Goal: Task Accomplishment & Management: Complete application form

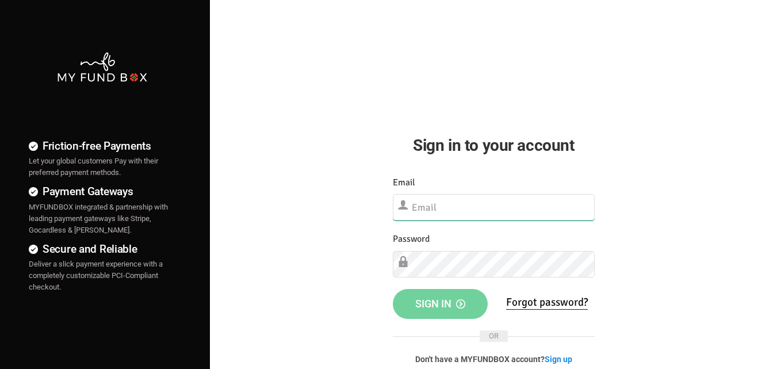
type input "[EMAIL_ADDRESS][DOMAIN_NAME]"
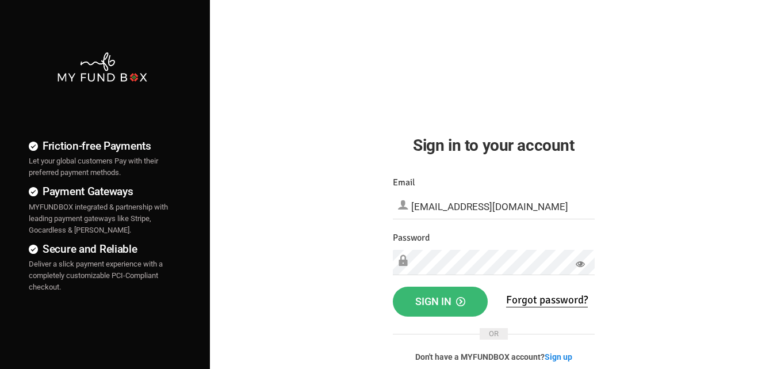
click at [439, 304] on span "Sign in" at bounding box center [440, 301] width 50 height 12
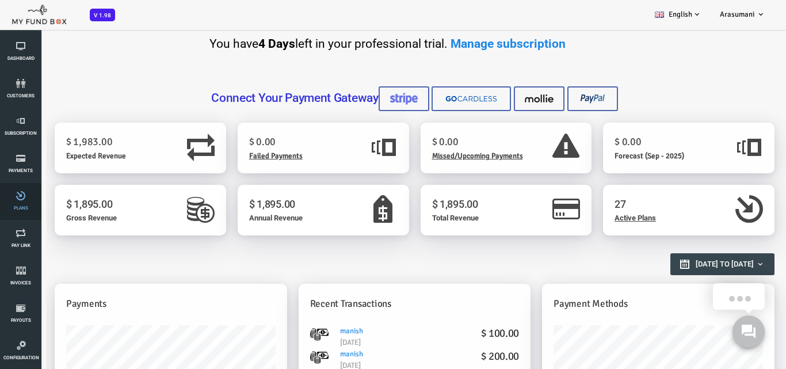
click at [0, 0] on span "Plans" at bounding box center [0, 0] width 0 height 0
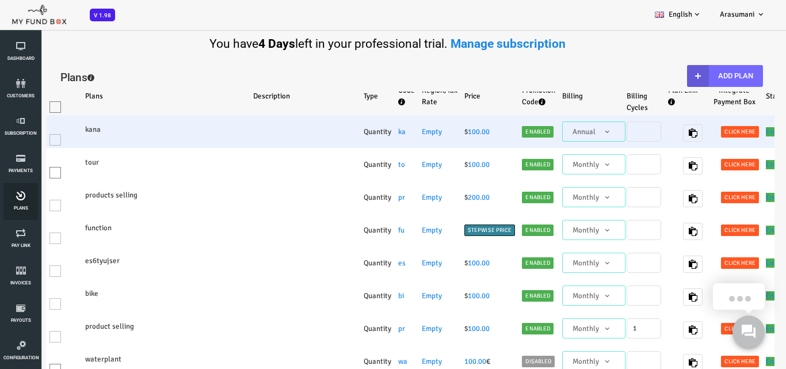
select select "100"
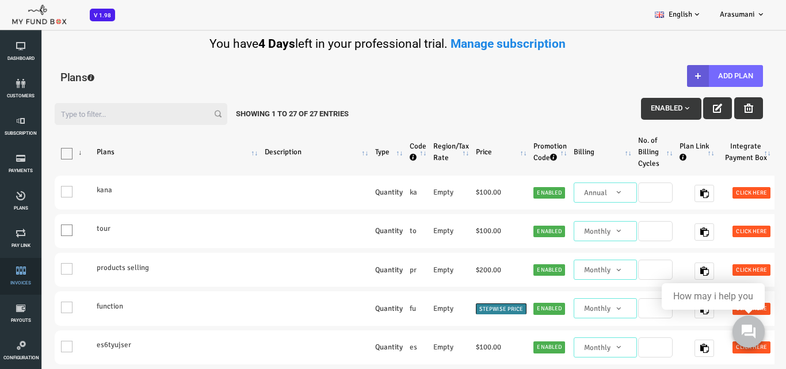
click at [25, 290] on link "Invoices" at bounding box center [20, 276] width 35 height 37
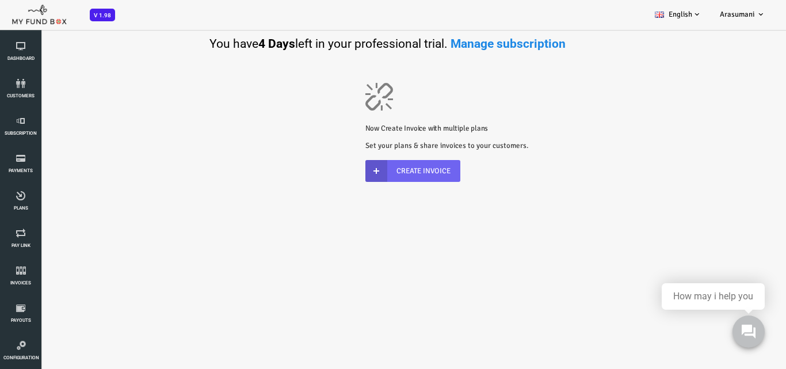
click at [393, 162] on link "Create Invoice" at bounding box center [381, 171] width 95 height 22
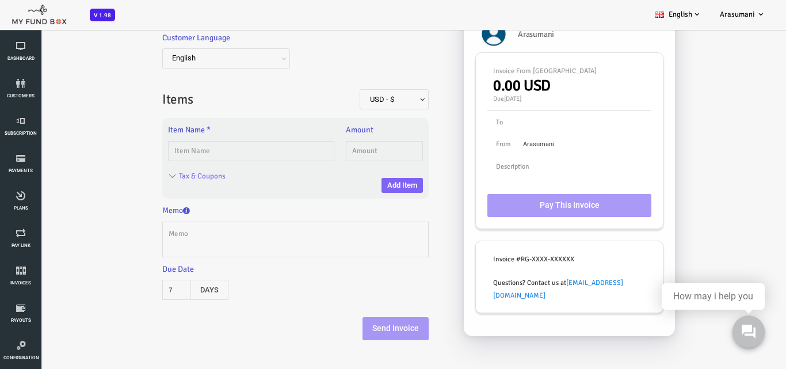
scroll to position [142, 0]
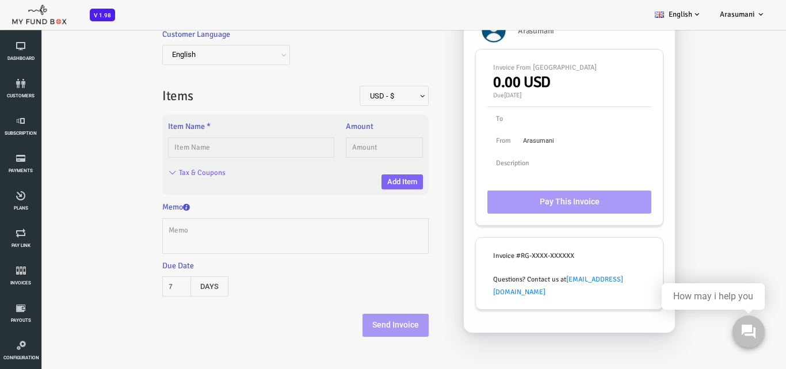
click at [386, 98] on span "USD - $" at bounding box center [362, 97] width 60 height 12
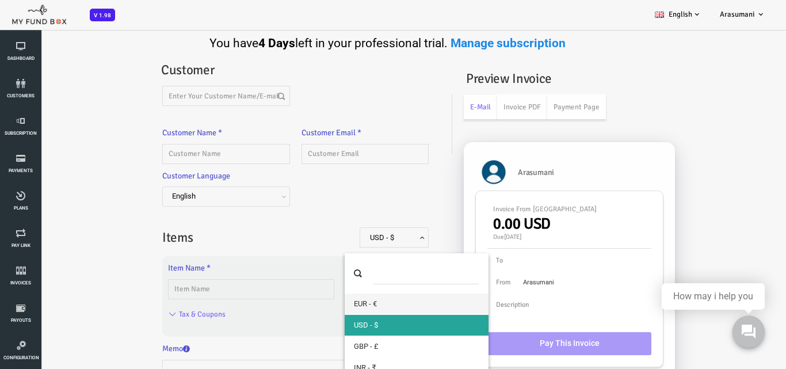
scroll to position [0, 0]
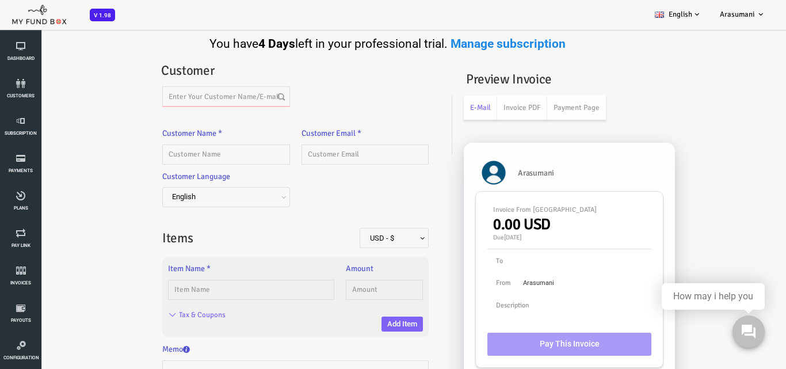
click at [194, 96] on input "text" at bounding box center [194, 96] width 127 height 20
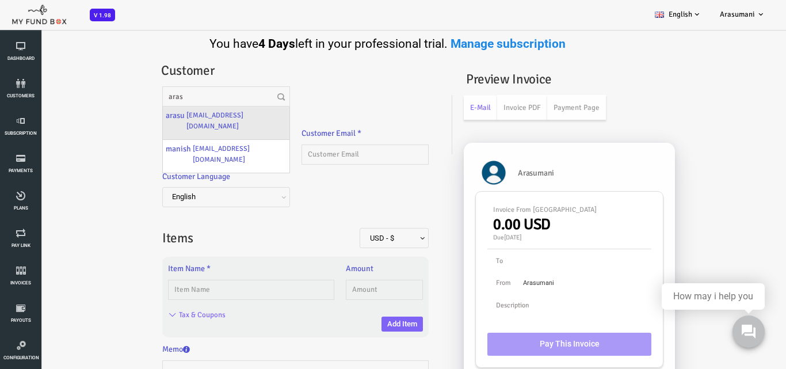
click at [217, 120] on div "arasu arasu23@gmail.com" at bounding box center [194, 122] width 126 height 33
type input "arasu"
type input "arasu23@gmail.com"
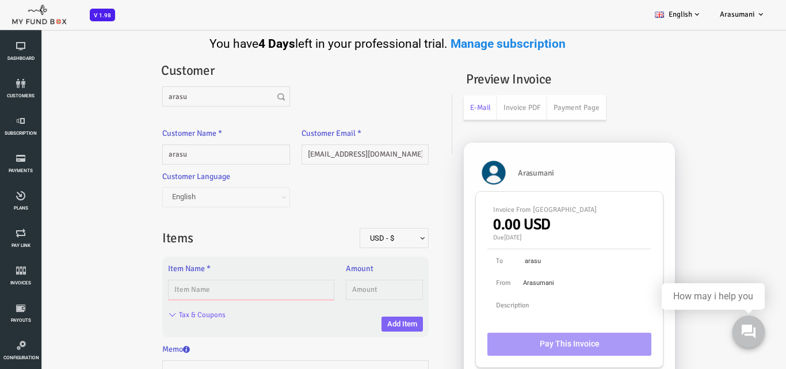
click at [258, 286] on input "text" at bounding box center [219, 289] width 166 height 20
type input "PHOTOGRAPHY-BASIC"
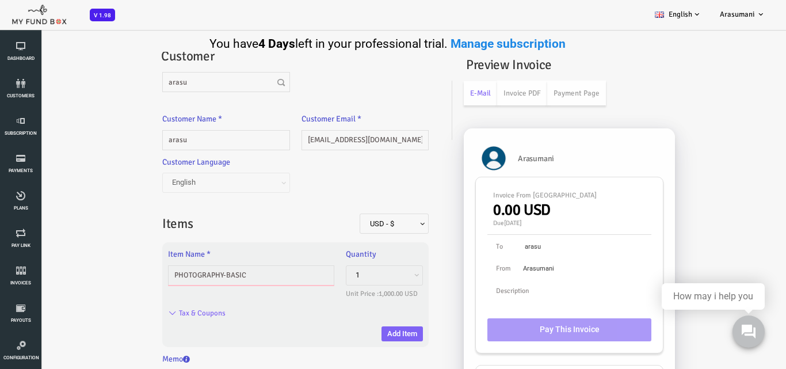
scroll to position [18, 0]
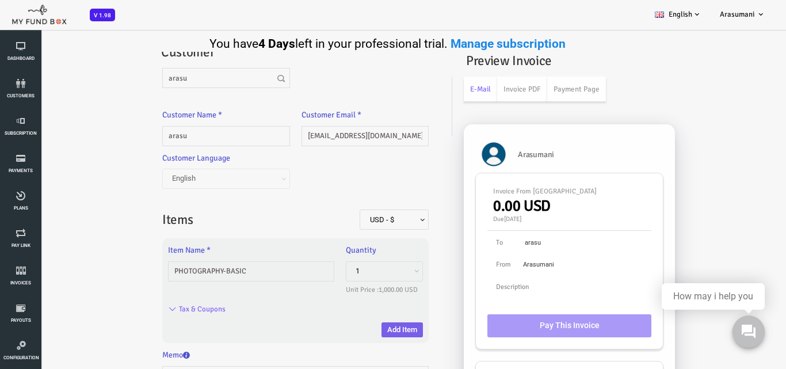
click at [355, 327] on button "Add Item" at bounding box center [370, 329] width 41 height 15
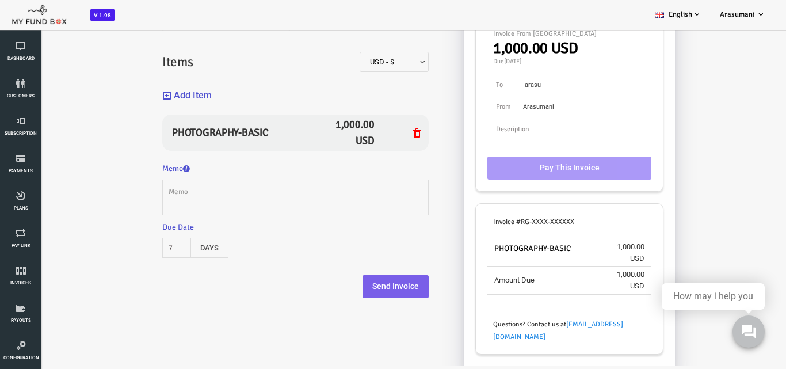
scroll to position [0, 0]
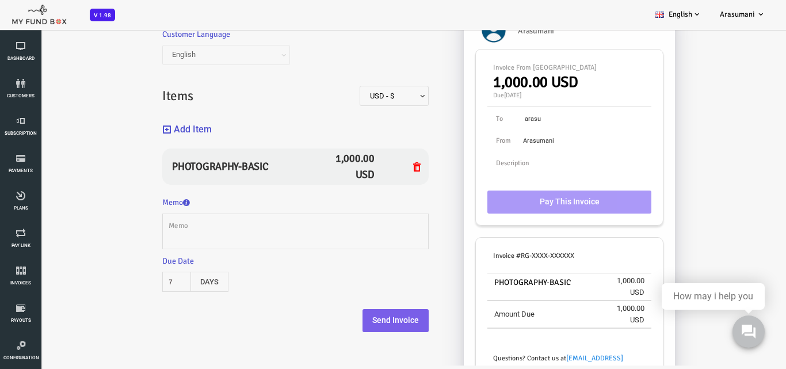
click at [358, 321] on button "Send Invoice" at bounding box center [364, 320] width 66 height 23
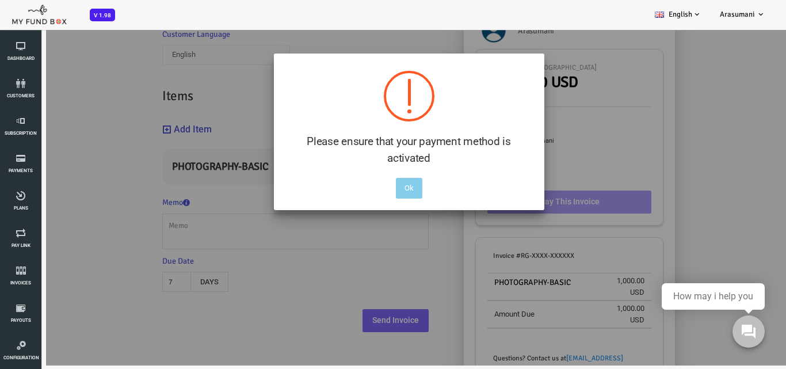
click at [382, 191] on button "Ok" at bounding box center [377, 188] width 26 height 21
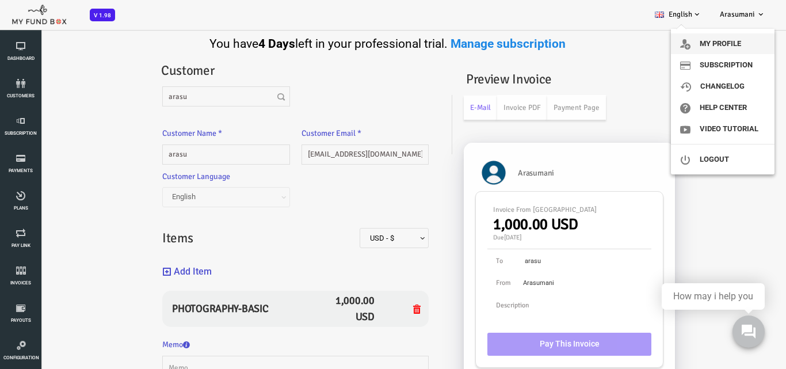
click at [711, 45] on link "My profile" at bounding box center [723, 43] width 104 height 21
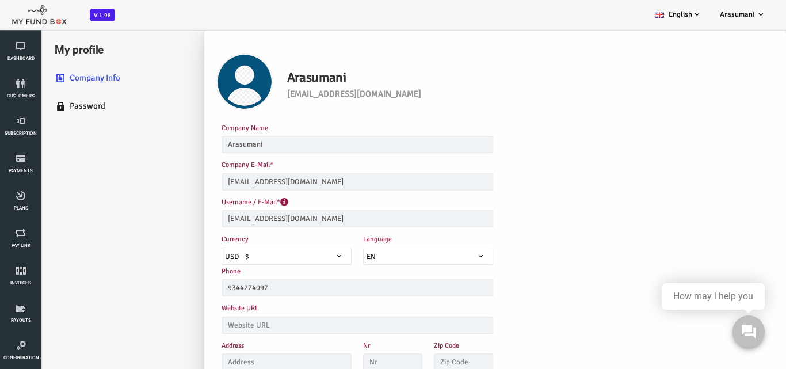
scroll to position [50, 0]
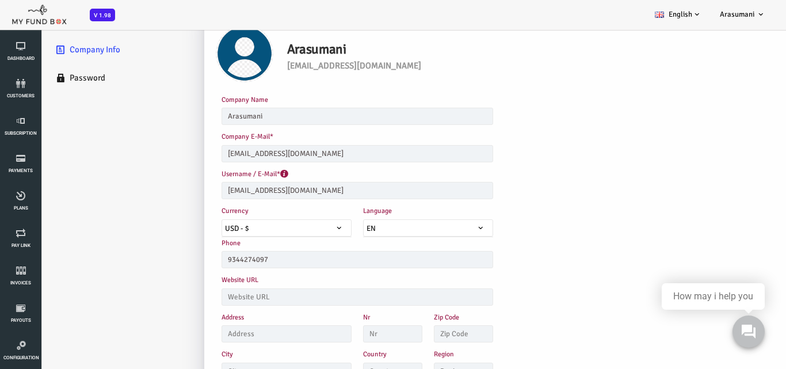
click at [297, 228] on span "USD - $" at bounding box center [254, 229] width 129 height 12
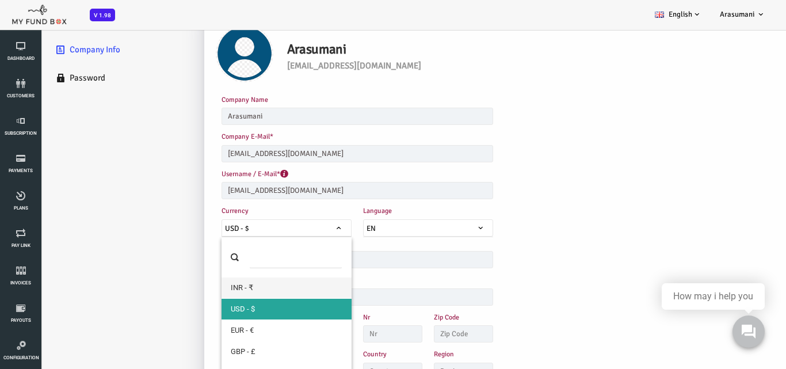
select select "1"
